Goal: Task Accomplishment & Management: Complete application form

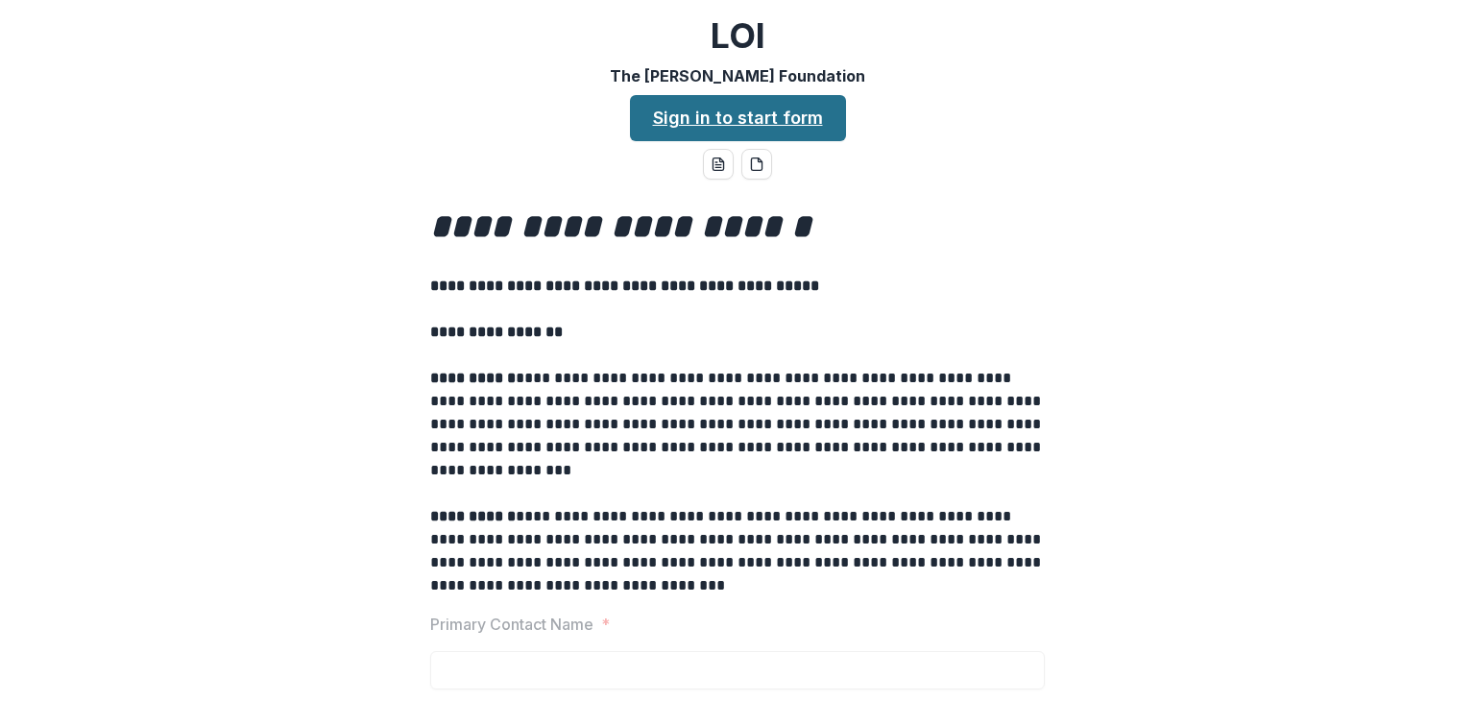
click at [747, 107] on link "Sign in to start form" at bounding box center [738, 118] width 216 height 46
